Goal: Information Seeking & Learning: Learn about a topic

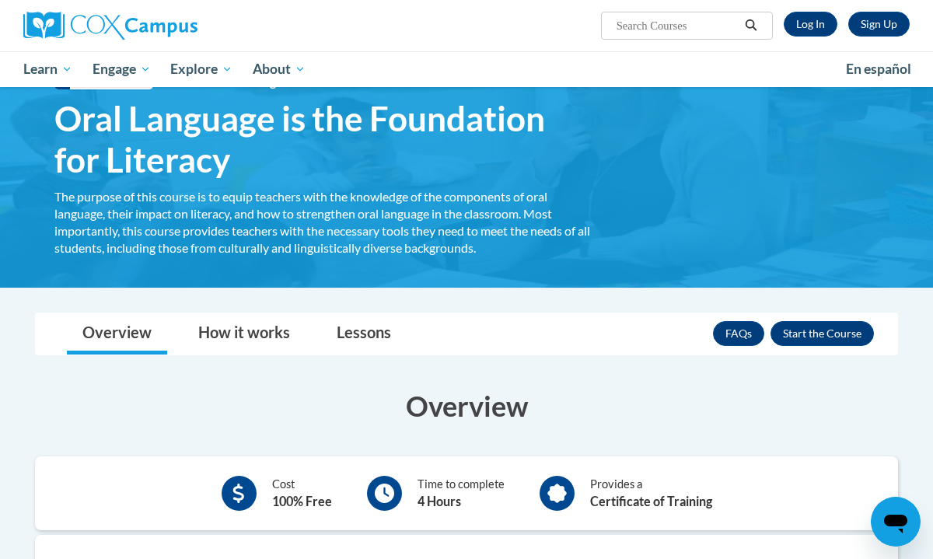
scroll to position [31, 0]
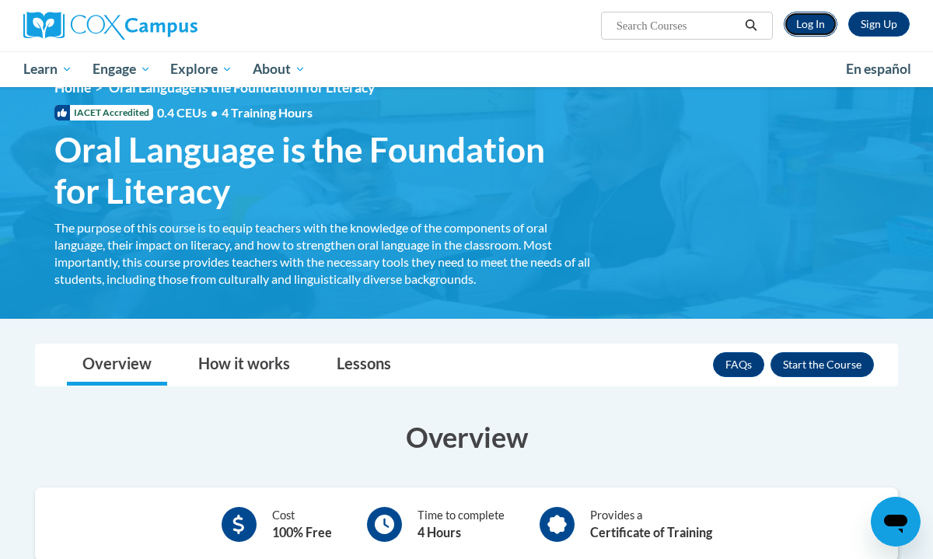
click at [811, 22] on link "Log In" at bounding box center [811, 24] width 54 height 25
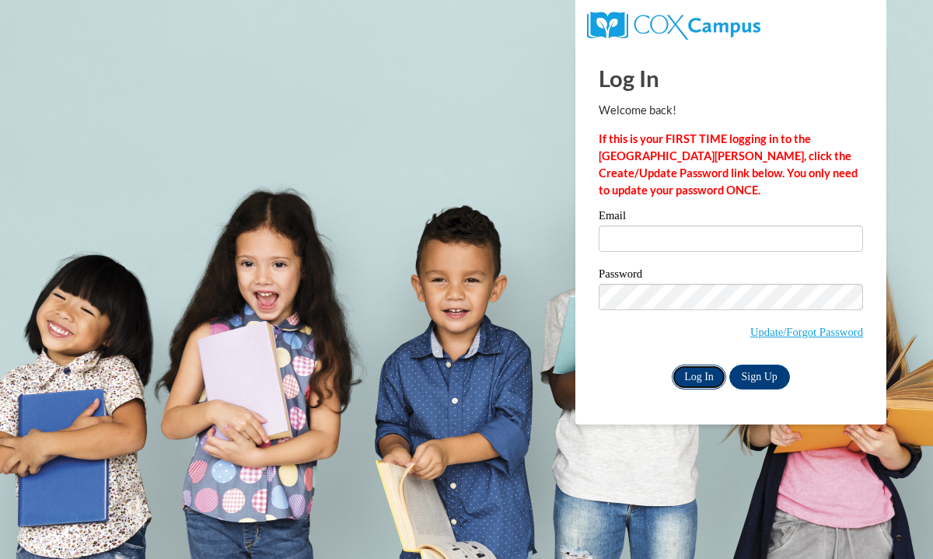
click at [701, 365] on input "Log In" at bounding box center [699, 377] width 54 height 25
click at [703, 235] on input "Email" at bounding box center [731, 238] width 264 height 26
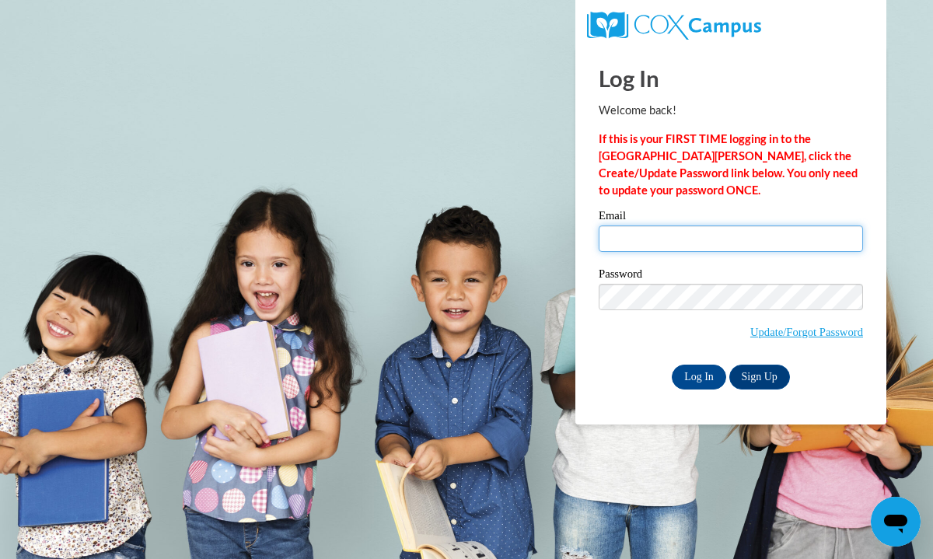
type input "mgarne43@students.kennesaw.edu"
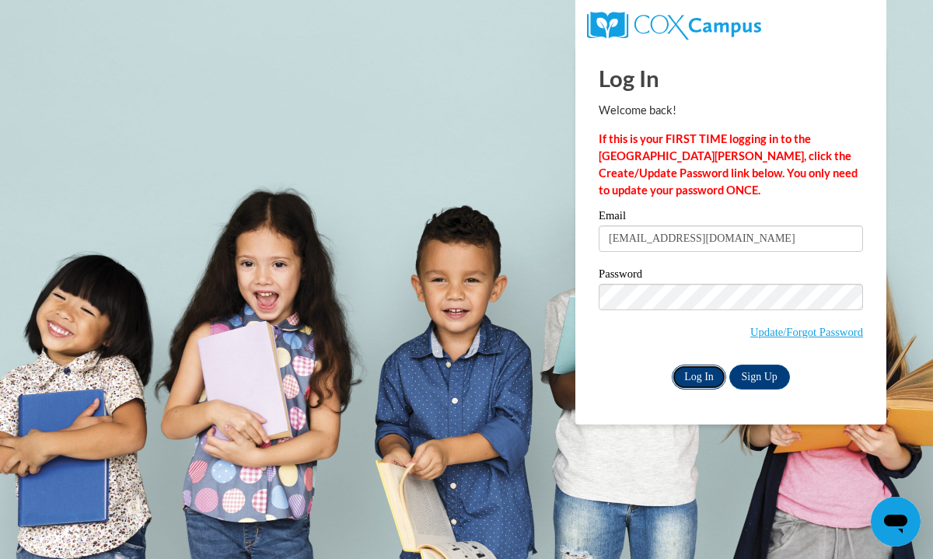
click at [695, 374] on input "Log In" at bounding box center [699, 377] width 54 height 25
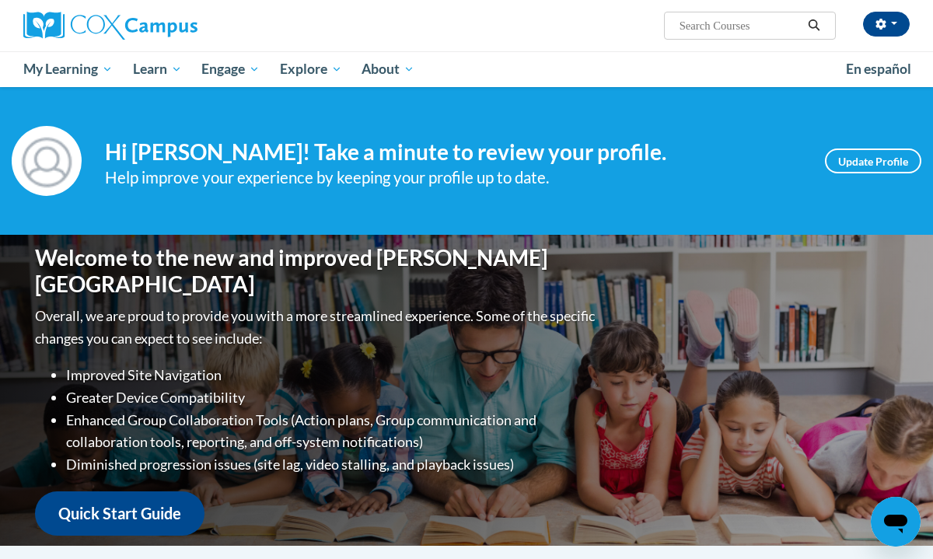
click at [721, 23] on input "Search..." at bounding box center [740, 25] width 124 height 19
type input "oral language"
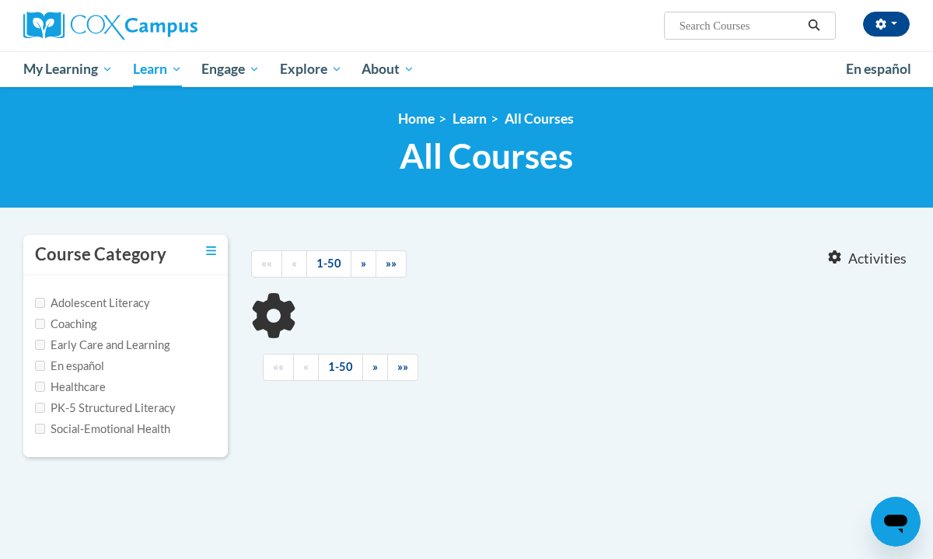
type input "oral language"
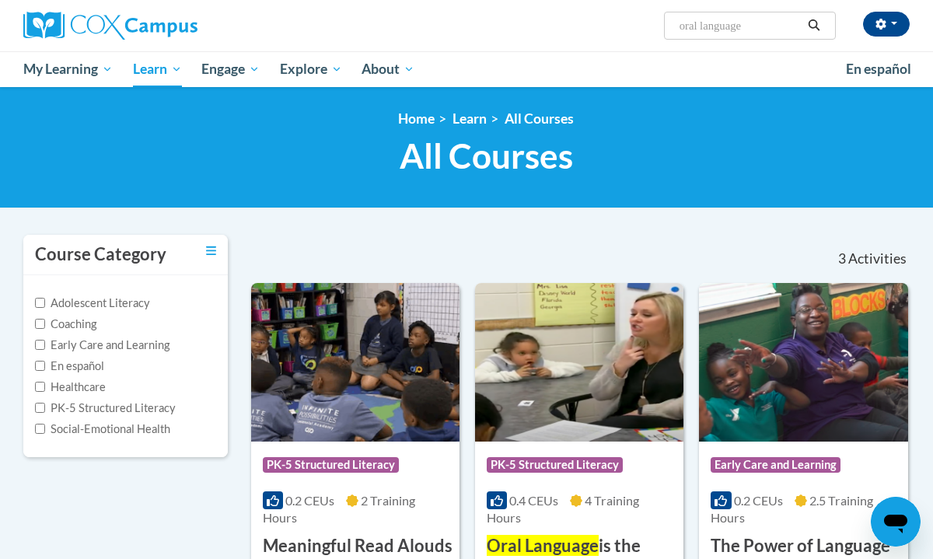
click at [638, 238] on div at bounding box center [608, 253] width 170 height 36
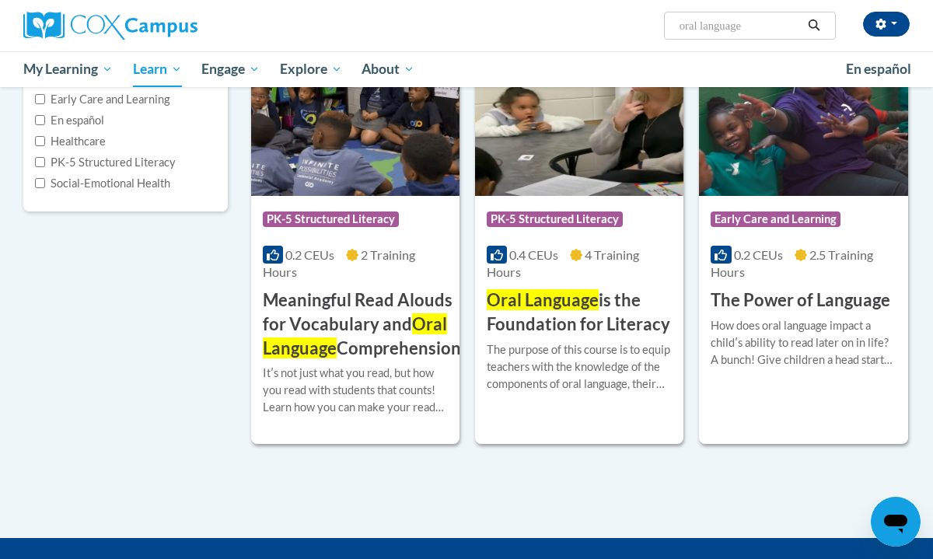
scroll to position [249, 0]
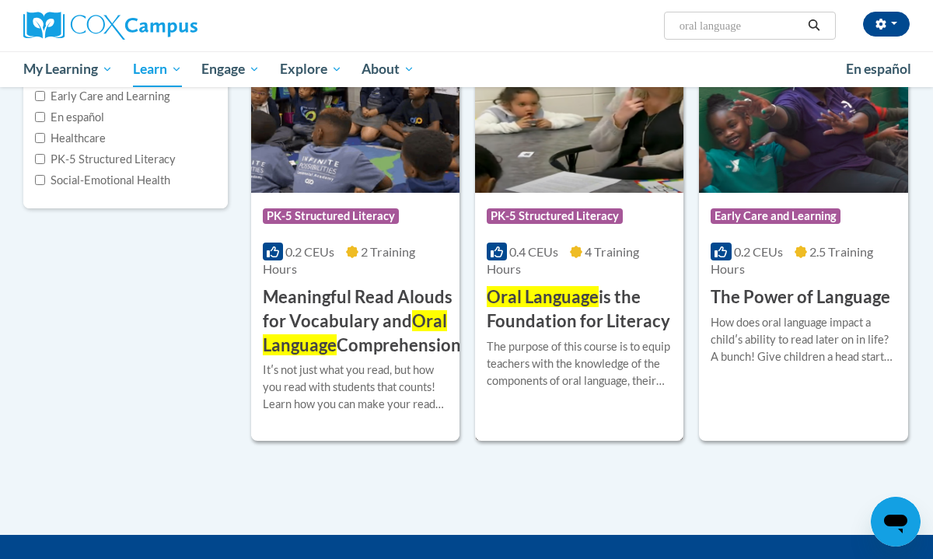
click at [584, 268] on div "0.4 CEUs 4 Training Hours" at bounding box center [579, 260] width 185 height 34
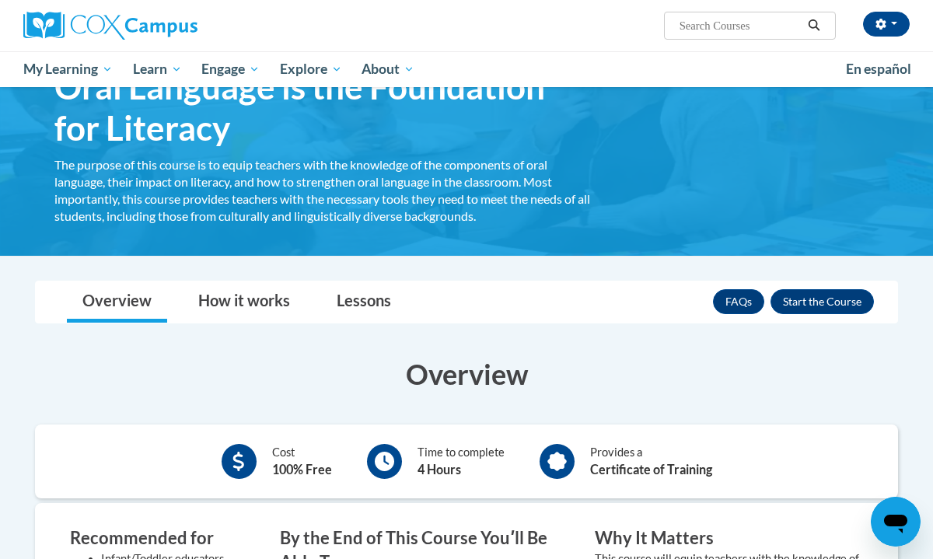
scroll to position [93, 0]
